Goal: Use online tool/utility

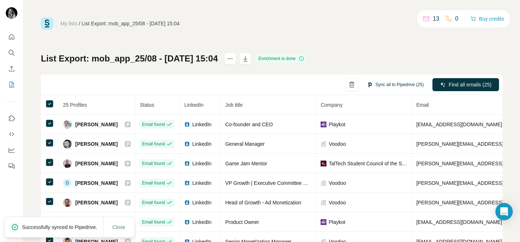
click at [396, 84] on button "Sync all to Pipedrive (25)" at bounding box center [395, 84] width 67 height 11
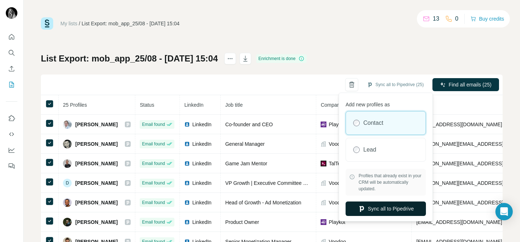
click at [375, 211] on button "Sync all to Pipedrive" at bounding box center [386, 209] width 80 height 14
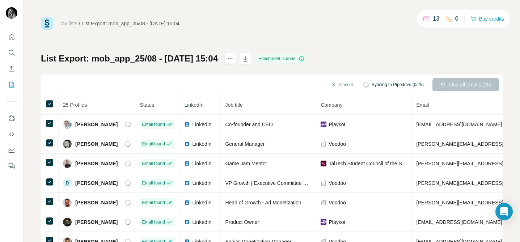
click at [373, 83] on span "Syncing to Pipedrive (0/25)" at bounding box center [398, 84] width 52 height 7
click at [331, 84] on button "Cancel" at bounding box center [339, 84] width 32 height 13
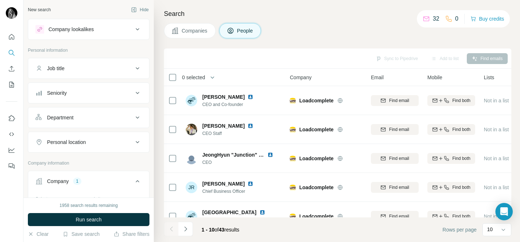
scroll to position [275, 0]
